Goal: Transaction & Acquisition: Purchase product/service

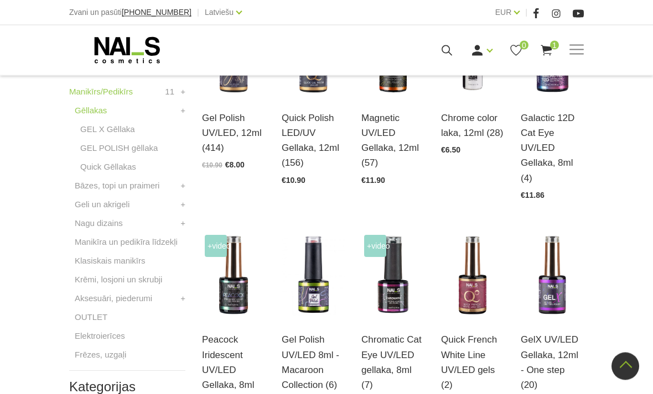
scroll to position [349, 0]
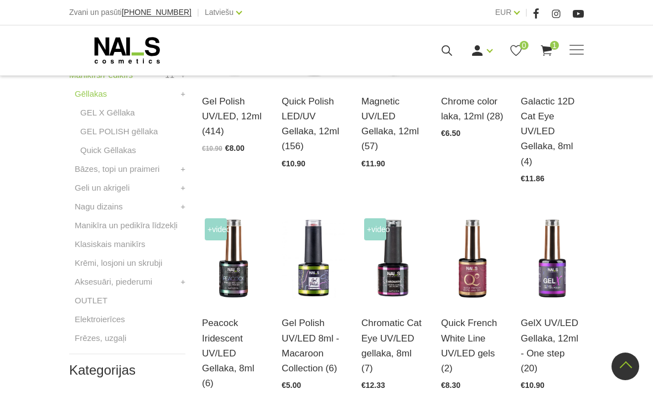
click at [126, 280] on link "Aksesuāri, piederumi" at bounding box center [113, 281] width 77 height 13
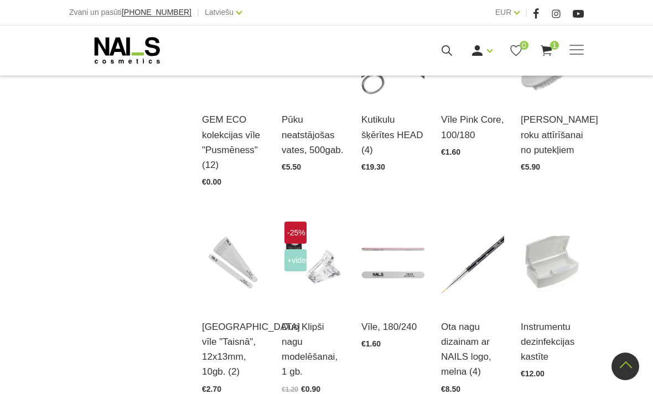
scroll to position [812, 0]
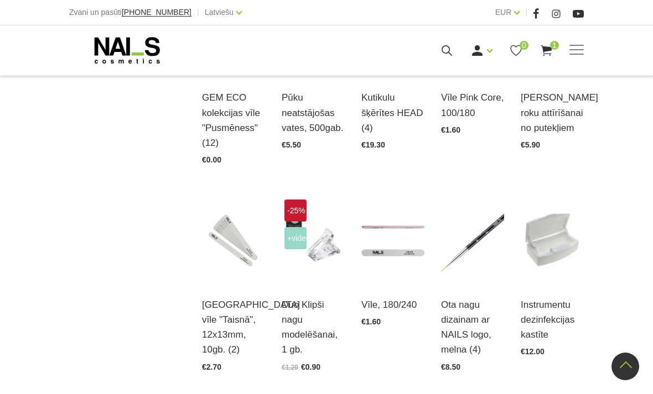
click at [231, 316] on link "Atvērt un izvēlēties" at bounding box center [233, 331] width 63 height 31
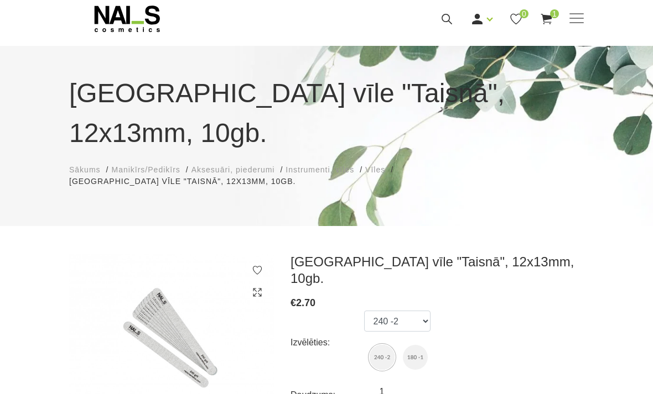
scroll to position [32, 0]
click at [414, 345] on img at bounding box center [415, 357] width 25 height 25
select select "4553"
click at [557, 15] on span "1" at bounding box center [554, 13] width 9 height 9
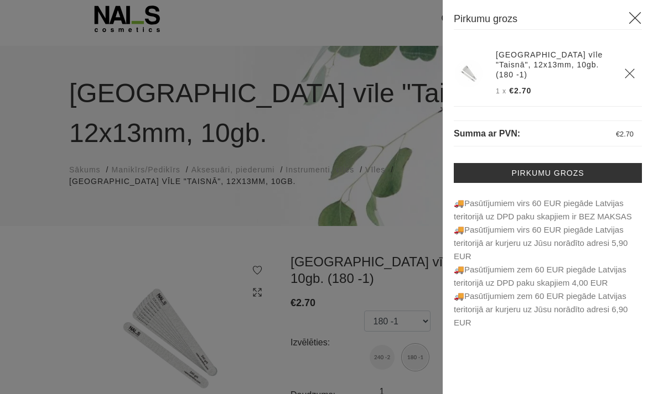
click at [537, 163] on link "Pirkumu grozs" at bounding box center [548, 173] width 188 height 20
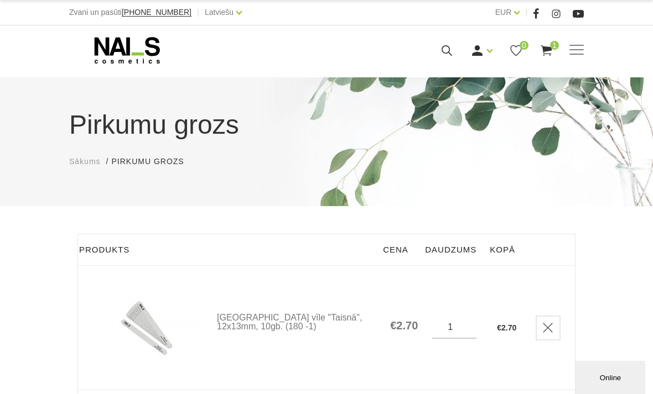
click at [247, 315] on link "Pārlīmējamā vīle "Taisnā", 12x13mm, 10gb. (180 -1)" at bounding box center [296, 323] width 159 height 18
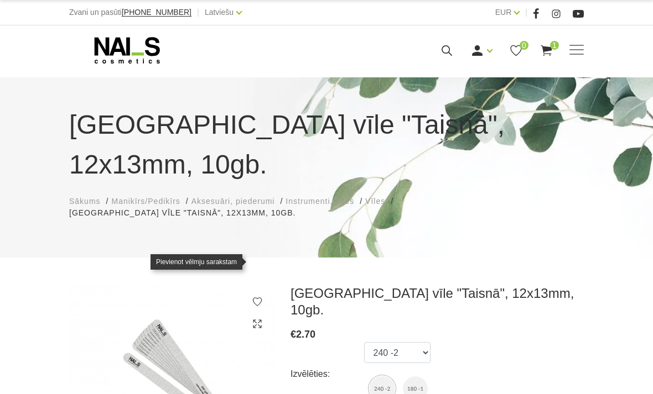
click at [260, 297] on icon at bounding box center [257, 302] width 11 height 11
click at [258, 297] on icon at bounding box center [257, 302] width 11 height 11
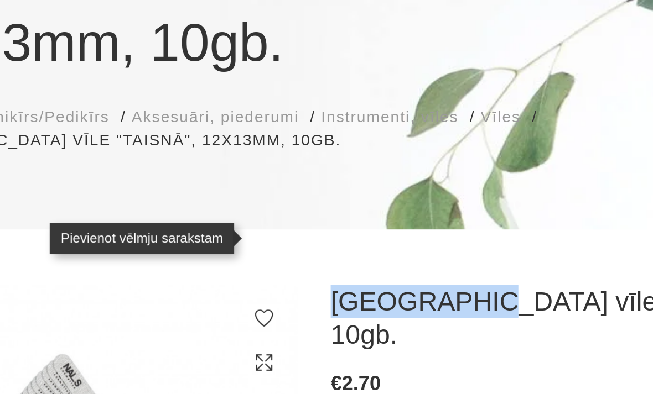
click at [252, 297] on icon at bounding box center [257, 302] width 11 height 11
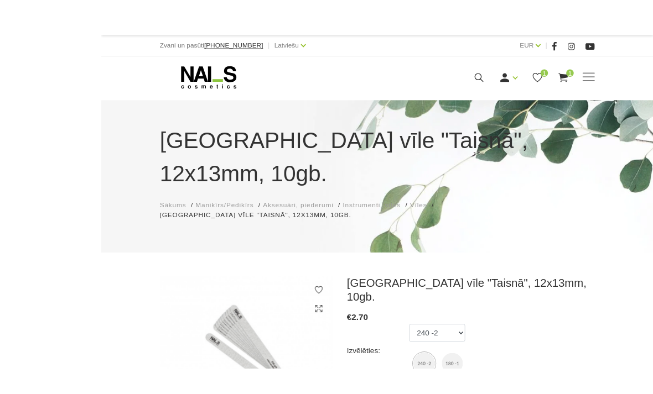
scroll to position [24, 0]
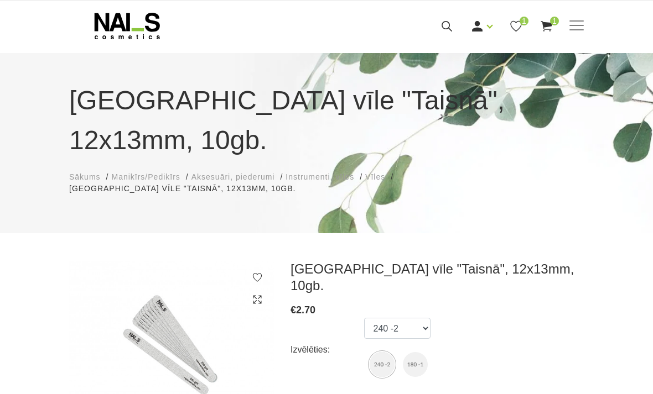
click at [520, 25] on icon at bounding box center [516, 26] width 14 height 14
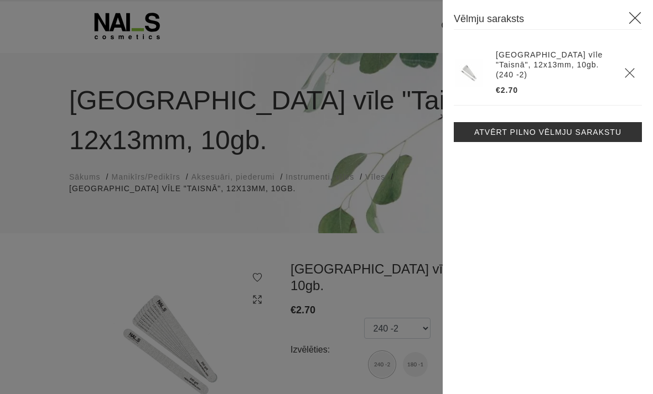
click at [635, 20] on icon at bounding box center [635, 18] width 14 height 14
